Goal: Find specific page/section: Find specific page/section

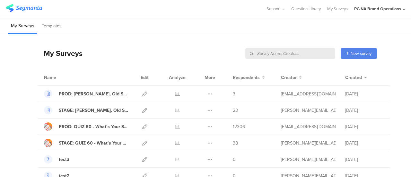
click at [307, 53] on input "text" at bounding box center [291, 53] width 90 height 11
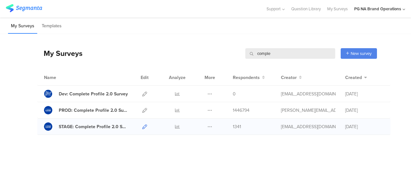
type input "comple"
click at [145, 127] on icon at bounding box center [144, 126] width 5 height 5
click at [87, 127] on div "STAGE: Complete Profile 2.0 Survey" at bounding box center [93, 126] width 69 height 7
